Goal: Use online tool/utility: Utilize a website feature to perform a specific function

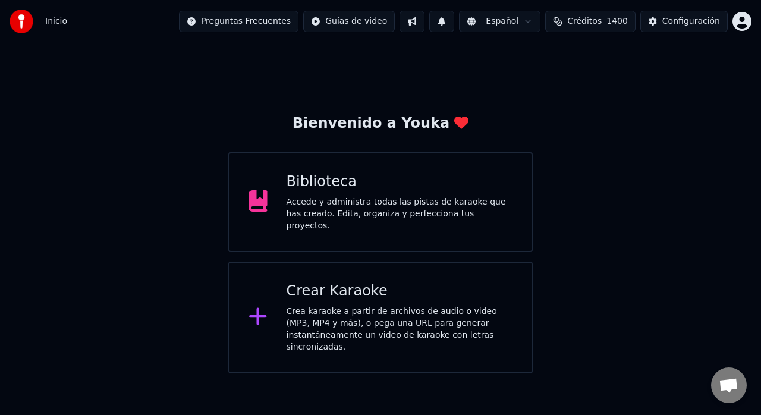
click at [261, 305] on div at bounding box center [257, 317] width 19 height 24
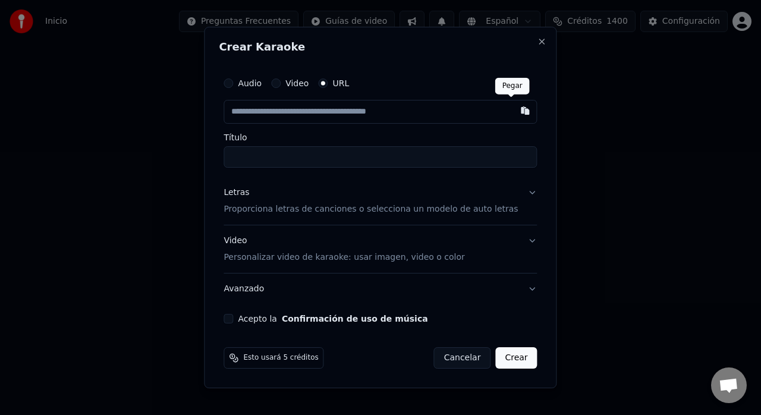
click at [513, 107] on button "button" at bounding box center [525, 110] width 24 height 21
type input "**********"
click at [502, 206] on p "Proporciona letras de canciones o selecciona un modelo de auto letras" at bounding box center [370, 209] width 294 height 12
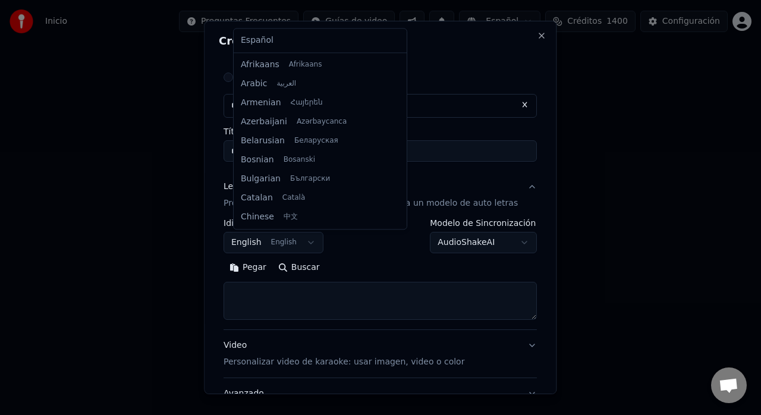
click at [313, 238] on body "**********" at bounding box center [380, 186] width 761 height 373
select select "**"
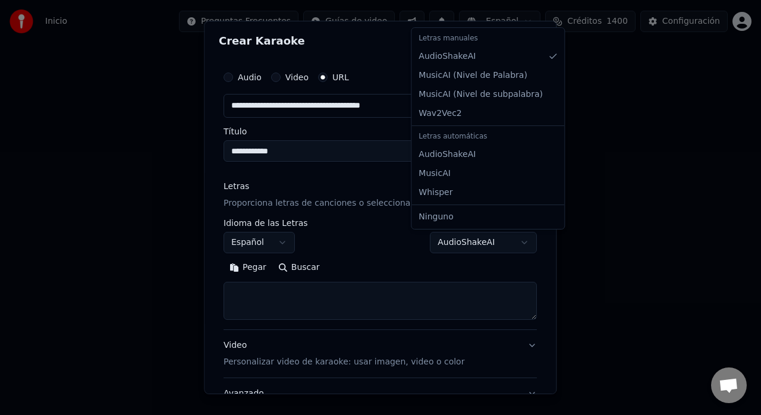
click at [500, 245] on body "**********" at bounding box center [380, 186] width 761 height 373
select select "**********"
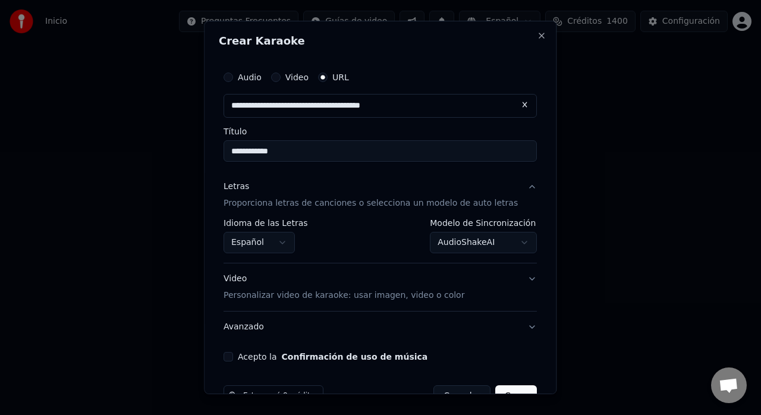
scroll to position [31, 0]
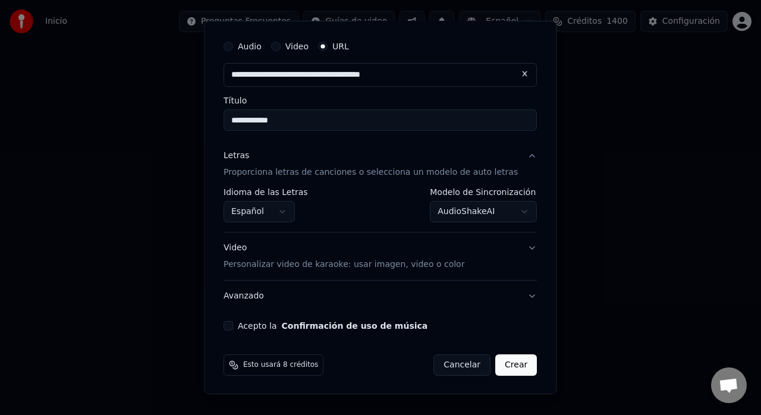
click at [424, 261] on p "Personalizar video de karaoke: usar imagen, video o color" at bounding box center [343, 265] width 241 height 12
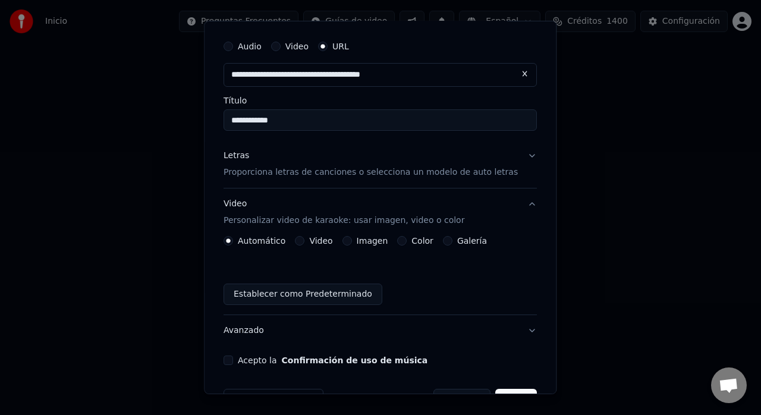
click at [474, 245] on label "Galería" at bounding box center [472, 241] width 30 height 8
click at [452, 245] on button "Galería" at bounding box center [448, 241] width 10 height 10
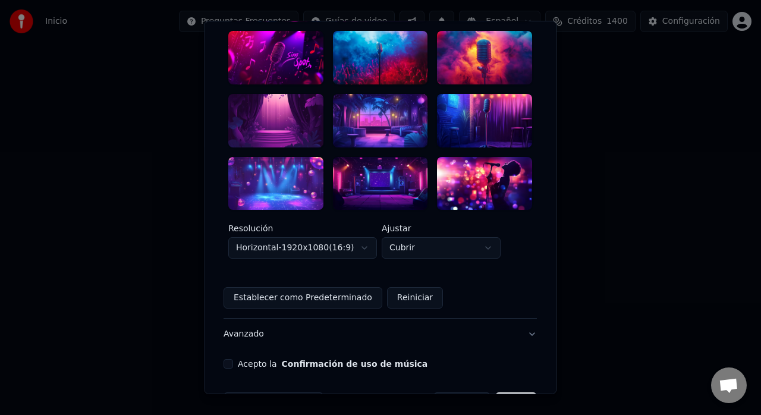
scroll to position [203, 0]
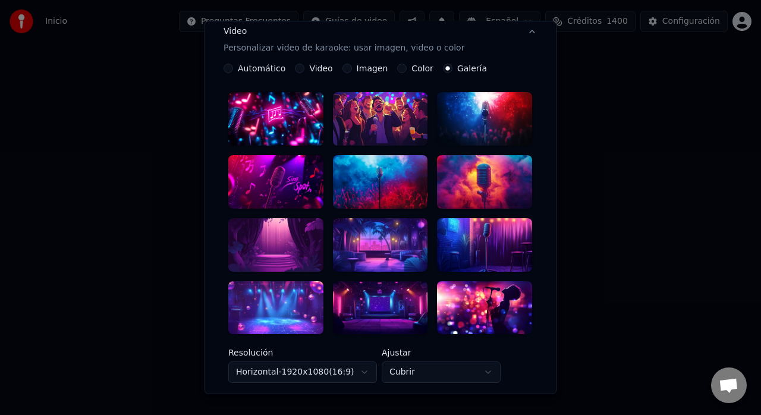
click at [372, 172] on div at bounding box center [380, 181] width 95 height 53
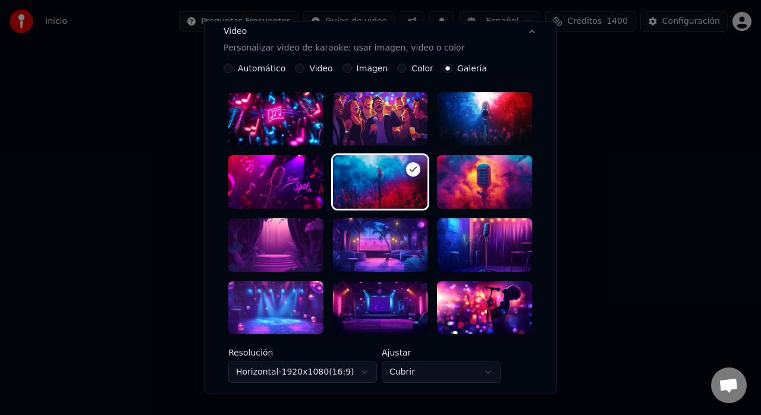
scroll to position [344, 0]
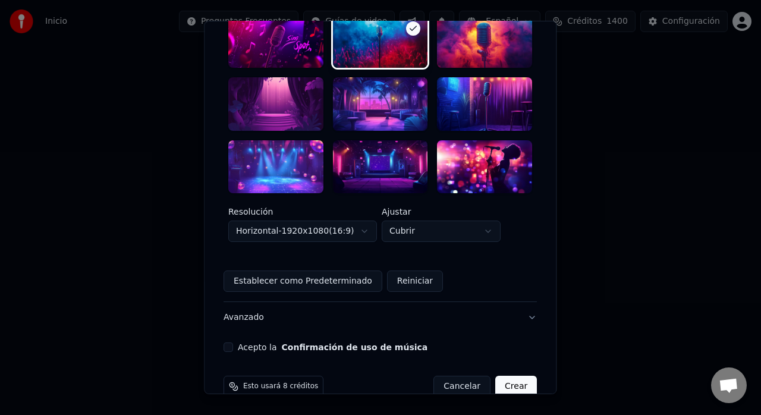
click at [240, 329] on div "**********" at bounding box center [380, 37] width 323 height 640
click at [242, 342] on div "Acepto la Confirmación de uso de música" at bounding box center [379, 347] width 313 height 10
click at [233, 342] on button "Acepto la Confirmación de uso de música" at bounding box center [228, 347] width 10 height 10
click at [500, 376] on button "Crear" at bounding box center [516, 386] width 42 height 21
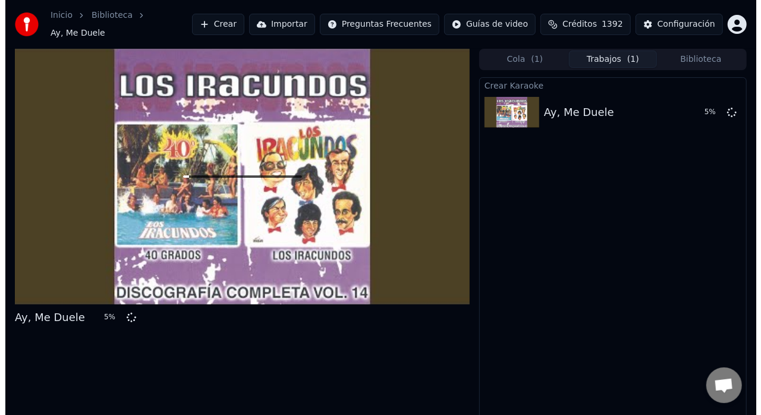
scroll to position [9, 0]
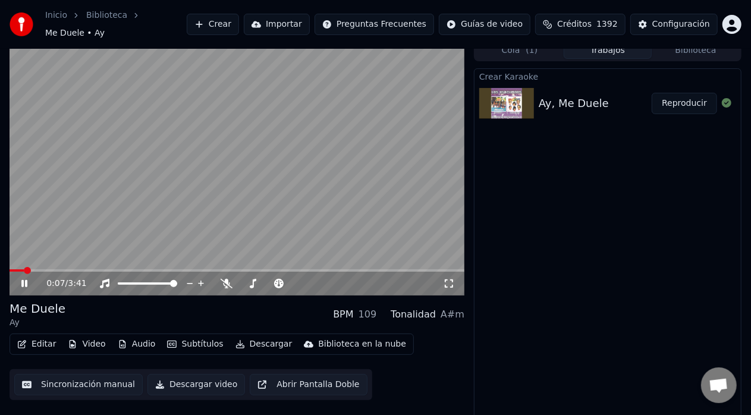
click at [23, 269] on span at bounding box center [17, 270] width 14 height 2
click at [192, 336] on button "Subtítulos" at bounding box center [194, 344] width 65 height 17
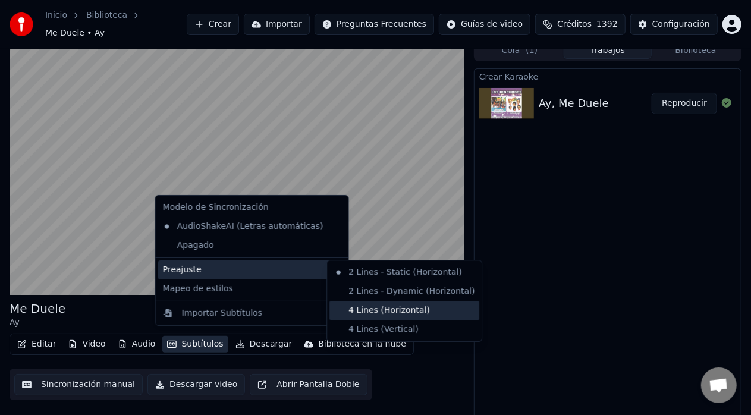
click at [367, 316] on div "4 Lines (Horizontal)" at bounding box center [404, 310] width 150 height 19
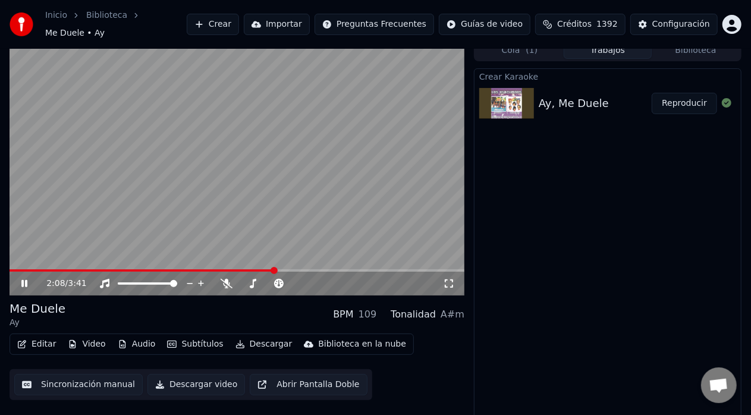
click at [18, 263] on video at bounding box center [237, 168] width 455 height 256
click at [269, 280] on span at bounding box center [267, 283] width 7 height 7
click at [23, 269] on span at bounding box center [17, 270] width 14 height 2
click at [23, 279] on icon at bounding box center [24, 283] width 7 height 8
click at [11, 269] on span at bounding box center [11, 270] width 2 height 2
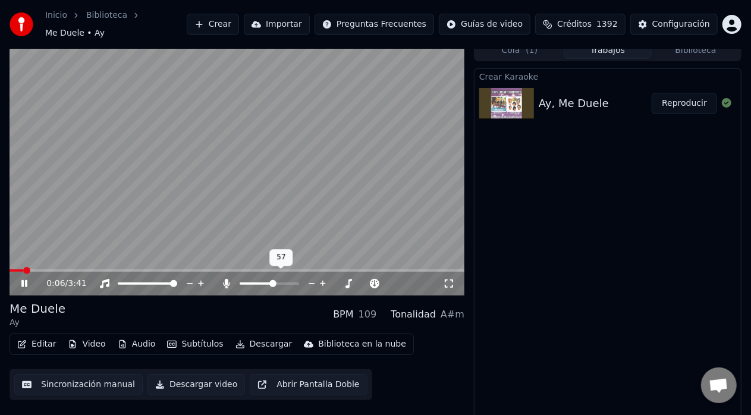
click at [274, 280] on span at bounding box center [272, 283] width 7 height 7
click at [354, 269] on span at bounding box center [237, 270] width 455 height 2
click at [361, 269] on span at bounding box center [237, 270] width 455 height 2
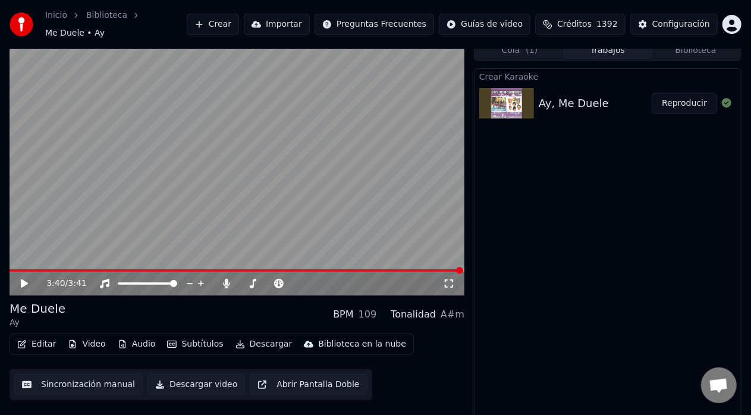
click at [34, 336] on button "Editar" at bounding box center [36, 344] width 48 height 17
click at [196, 78] on video at bounding box center [237, 168] width 455 height 256
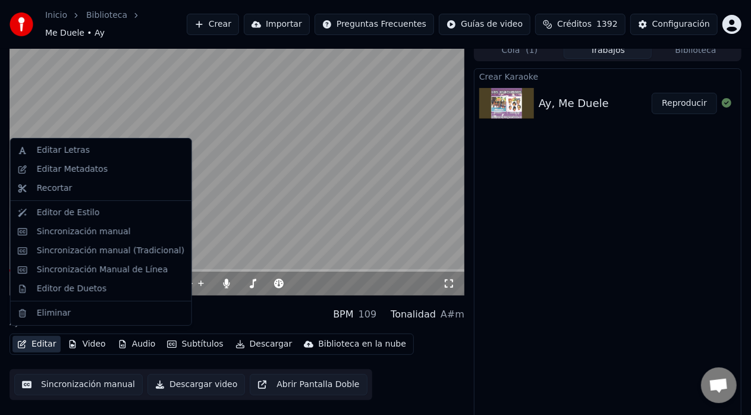
click at [37, 336] on button "Editar" at bounding box center [36, 344] width 48 height 17
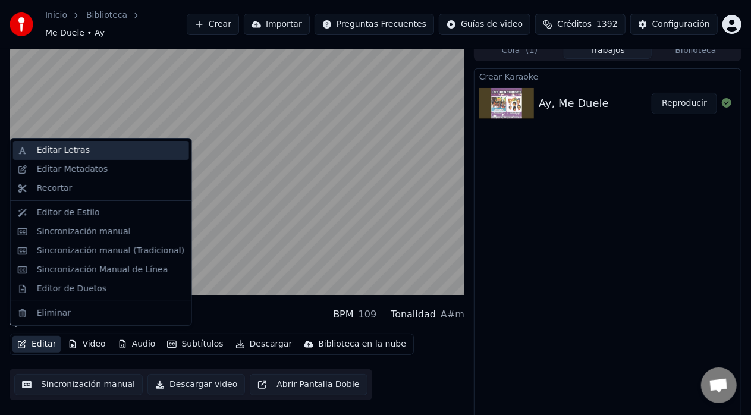
click at [72, 149] on div "Editar Letras" at bounding box center [63, 150] width 53 height 12
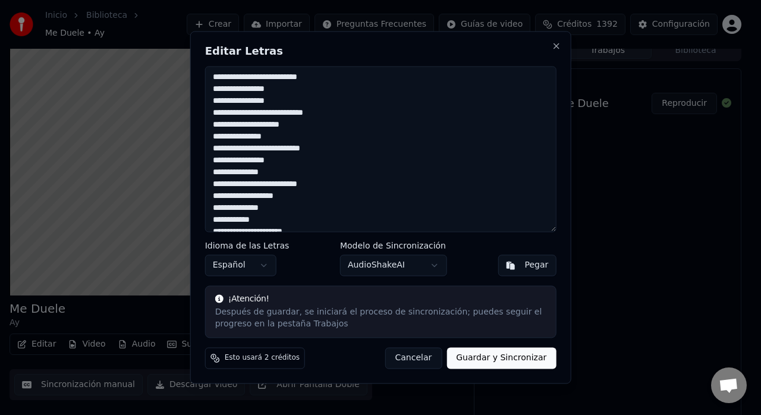
click at [228, 91] on textarea at bounding box center [380, 149] width 351 height 166
click at [227, 92] on textarea at bounding box center [380, 149] width 351 height 166
click at [225, 149] on textarea at bounding box center [380, 149] width 351 height 166
click at [282, 140] on textarea at bounding box center [380, 149] width 351 height 166
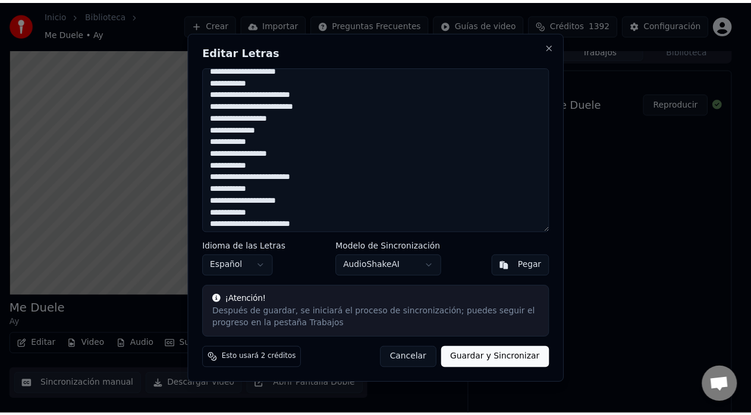
scroll to position [450, 0]
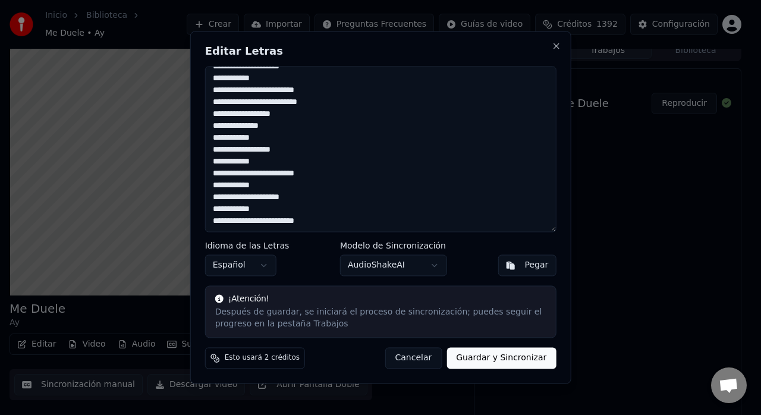
type textarea "**********"
click at [493, 363] on button "Guardar y Sincronizar" at bounding box center [500, 358] width 109 height 21
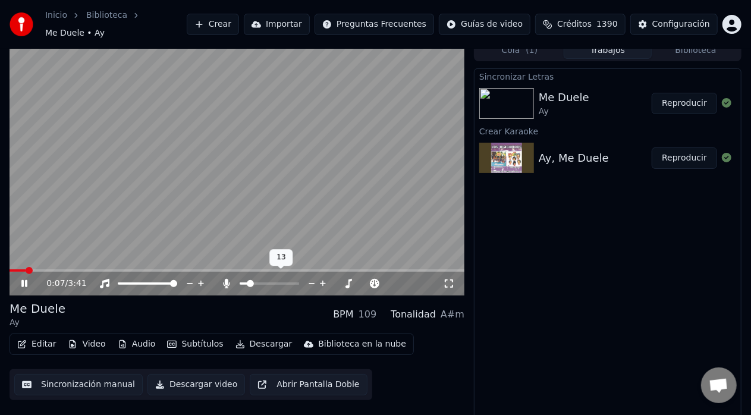
click at [247, 282] on span at bounding box center [244, 283] width 8 height 2
click at [240, 280] on span at bounding box center [243, 283] width 7 height 7
click at [22, 280] on icon at bounding box center [24, 283] width 6 height 7
click at [204, 377] on button "Descargar video" at bounding box center [195, 384] width 97 height 21
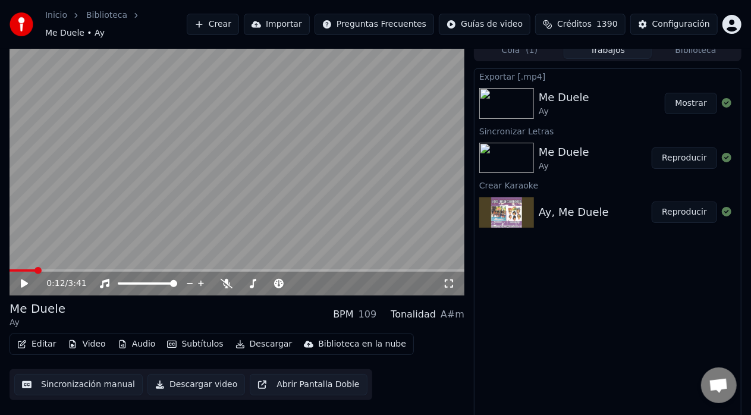
click at [688, 102] on button "Mostrar" at bounding box center [690, 103] width 52 height 21
